Goal: Find specific page/section: Find specific page/section

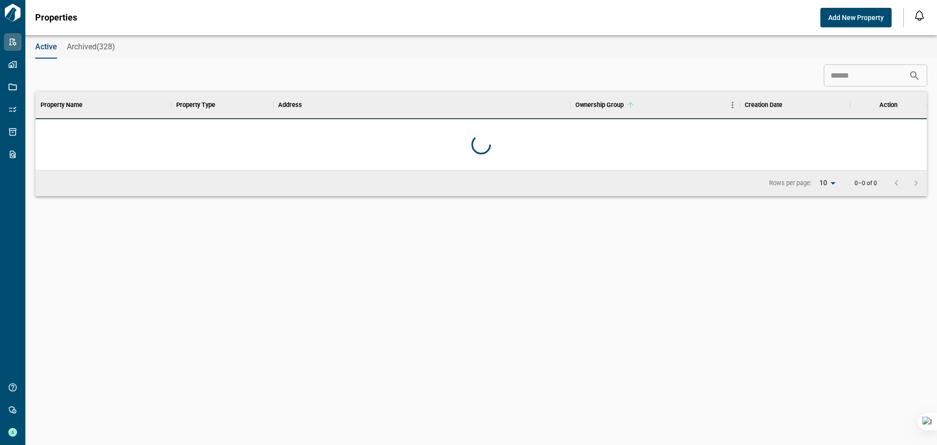
scroll to position [274, 887]
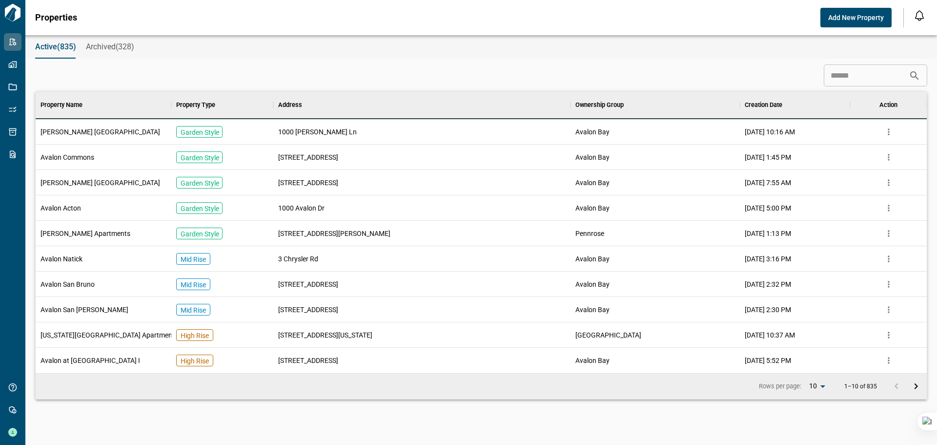
click at [87, 158] on span "Avalon Commons" at bounding box center [68, 157] width 54 height 10
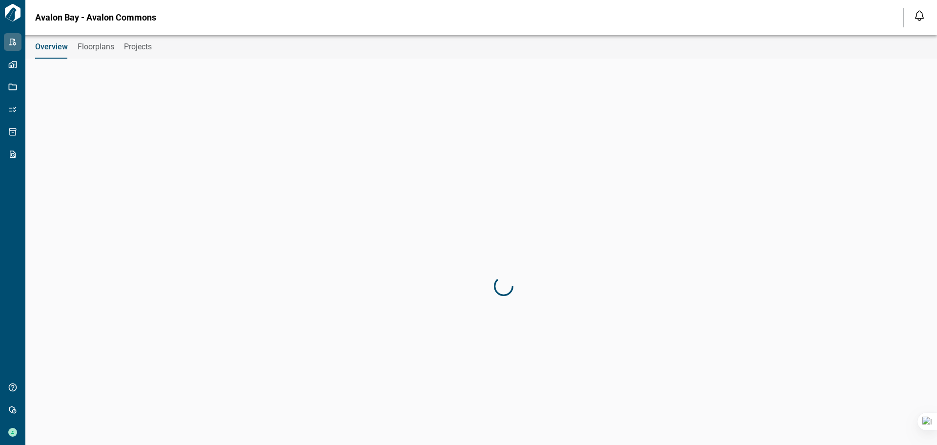
type input "**********"
